Goal: Information Seeking & Learning: Learn about a topic

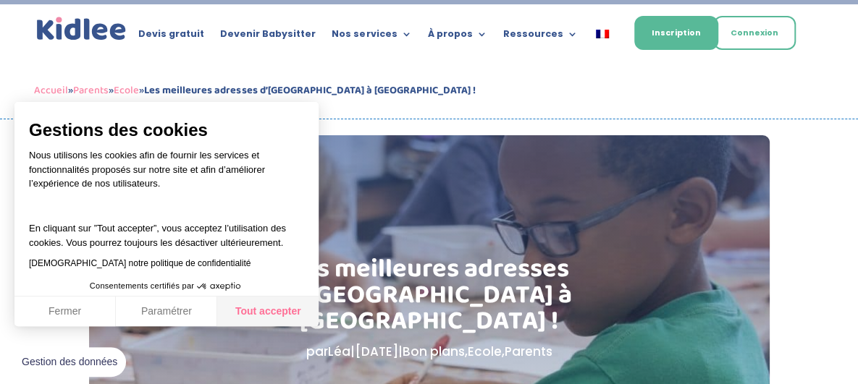
click at [288, 309] on button "Tout accepter" at bounding box center [267, 312] width 101 height 30
checkbox input "true"
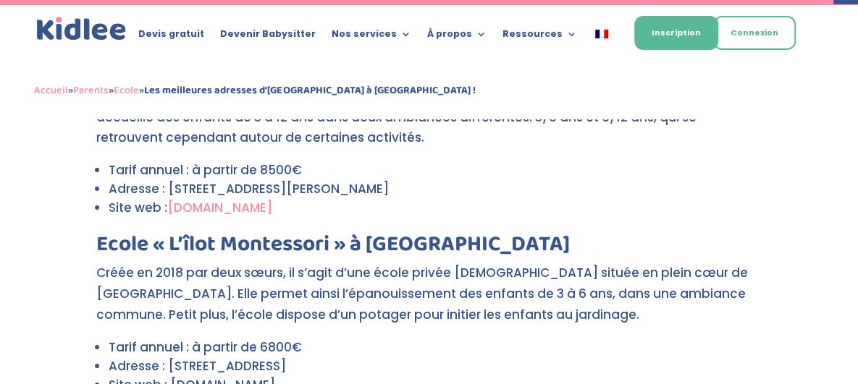
scroll to position [4938, 0]
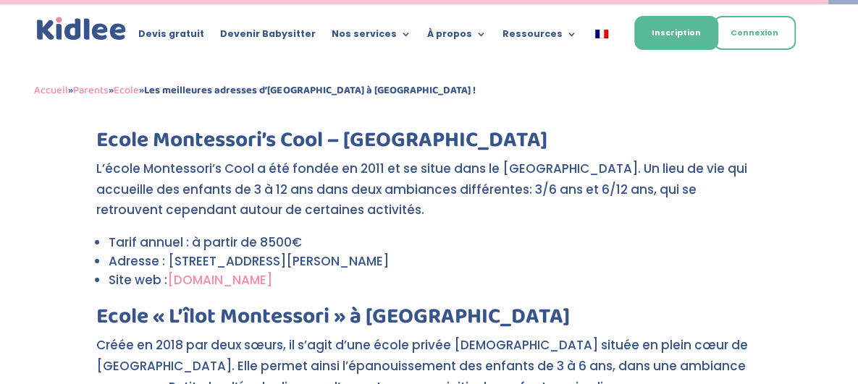
click at [317, 306] on h2 "Ecole « L’îlot Montessori » à [GEOGRAPHIC_DATA]" at bounding box center [429, 320] width 666 height 29
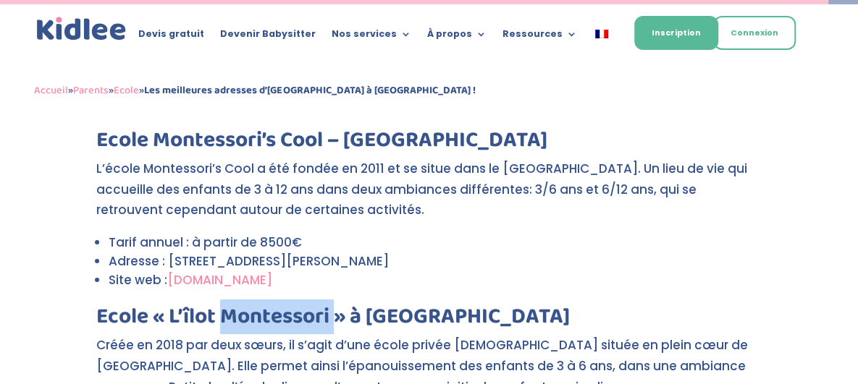
click at [317, 306] on h2 "Ecole « L’îlot Montessori » à [GEOGRAPHIC_DATA]" at bounding box center [429, 320] width 666 height 29
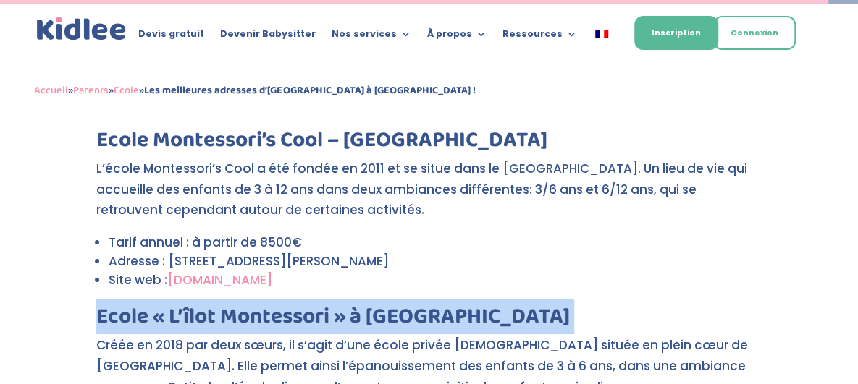
click at [317, 306] on h2 "Ecole « L’îlot Montessori » à [GEOGRAPHIC_DATA]" at bounding box center [429, 320] width 666 height 29
copy div "Ecole « L’îlot Montessori » à [GEOGRAPHIC_DATA]"
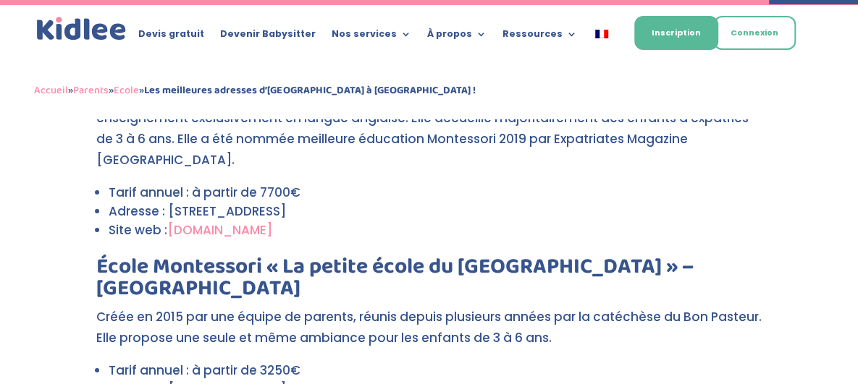
scroll to position [4721, 0]
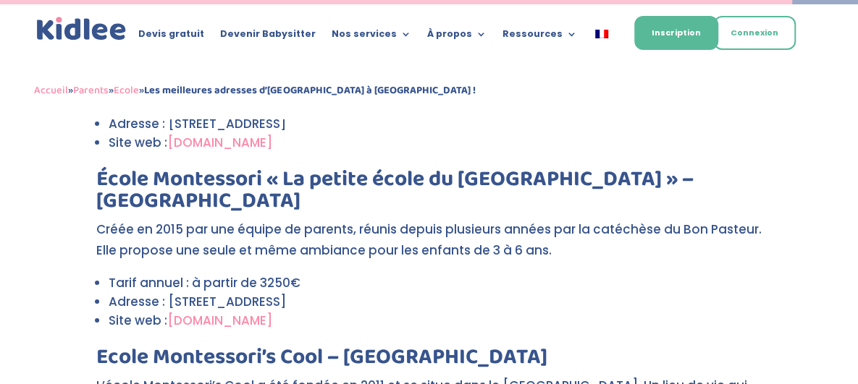
click at [337, 347] on h2 "Ecole Montessori’s Cool – [GEOGRAPHIC_DATA]" at bounding box center [429, 361] width 666 height 29
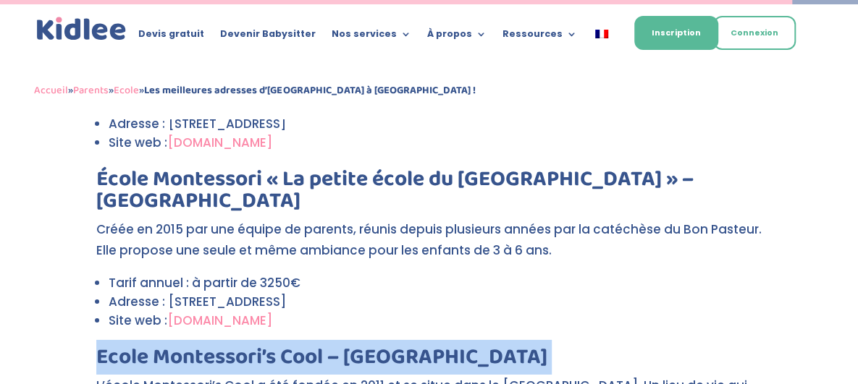
click at [337, 347] on h2 "Ecole Montessori’s Cool – [GEOGRAPHIC_DATA]" at bounding box center [429, 361] width 666 height 29
copy div "Ecole Montessori’s Cool – [GEOGRAPHIC_DATA]"
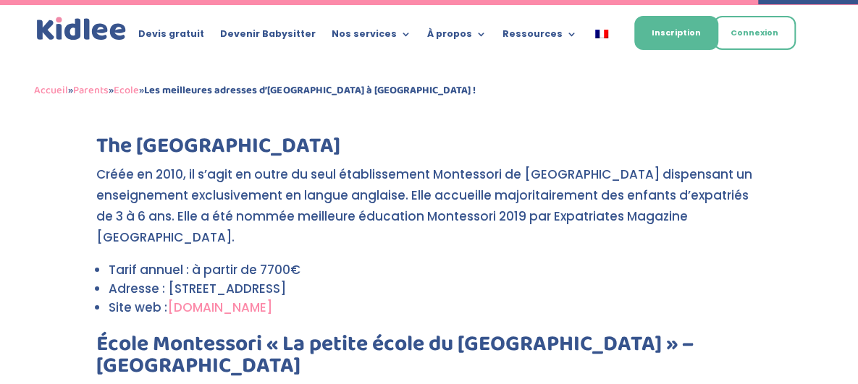
scroll to position [4576, 0]
